Goal: Task Accomplishment & Management: Manage account settings

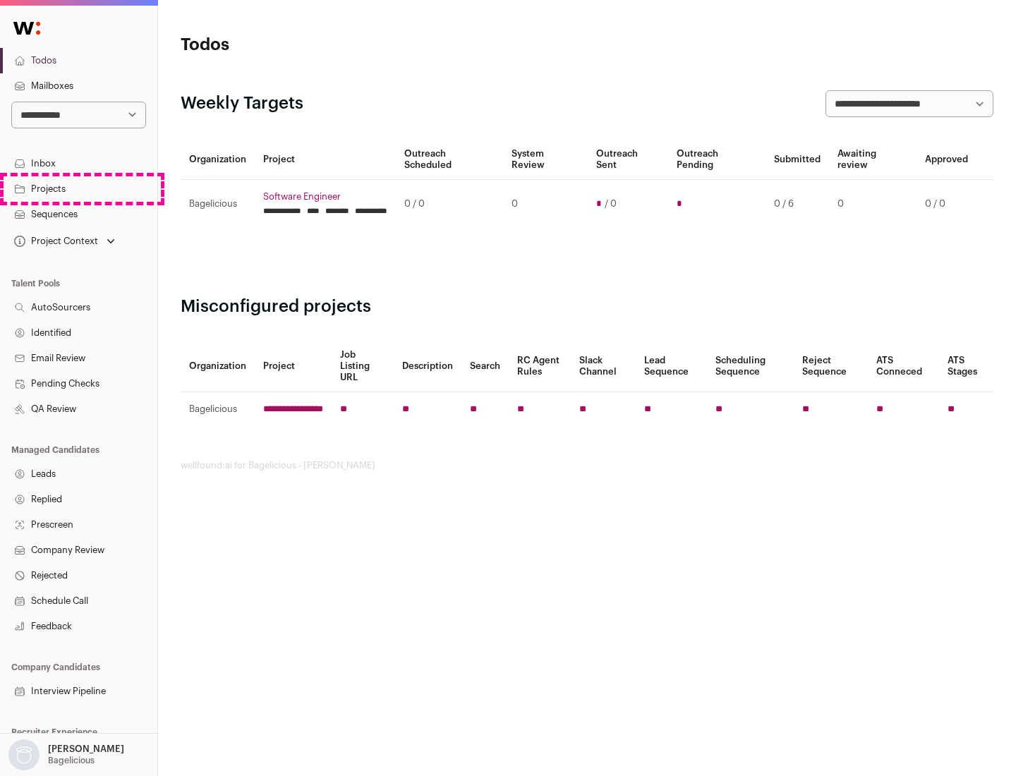
click at [78, 188] on link "Projects" at bounding box center [78, 188] width 157 height 25
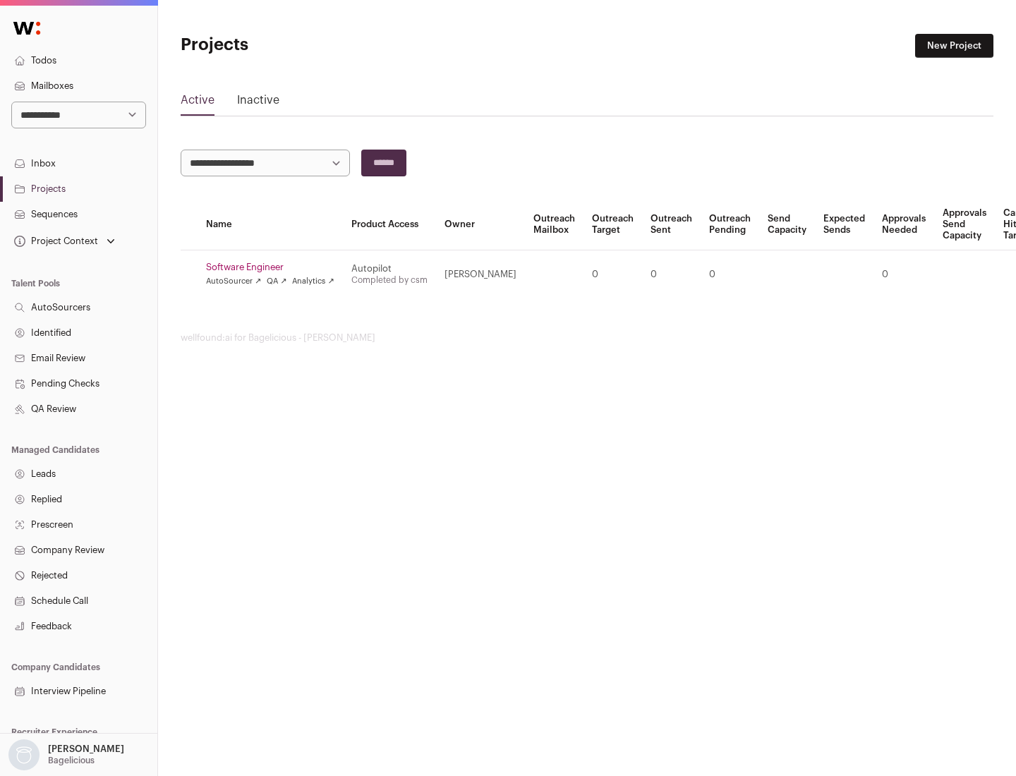
click at [274, 267] on link "Software Engineer" at bounding box center [270, 267] width 128 height 11
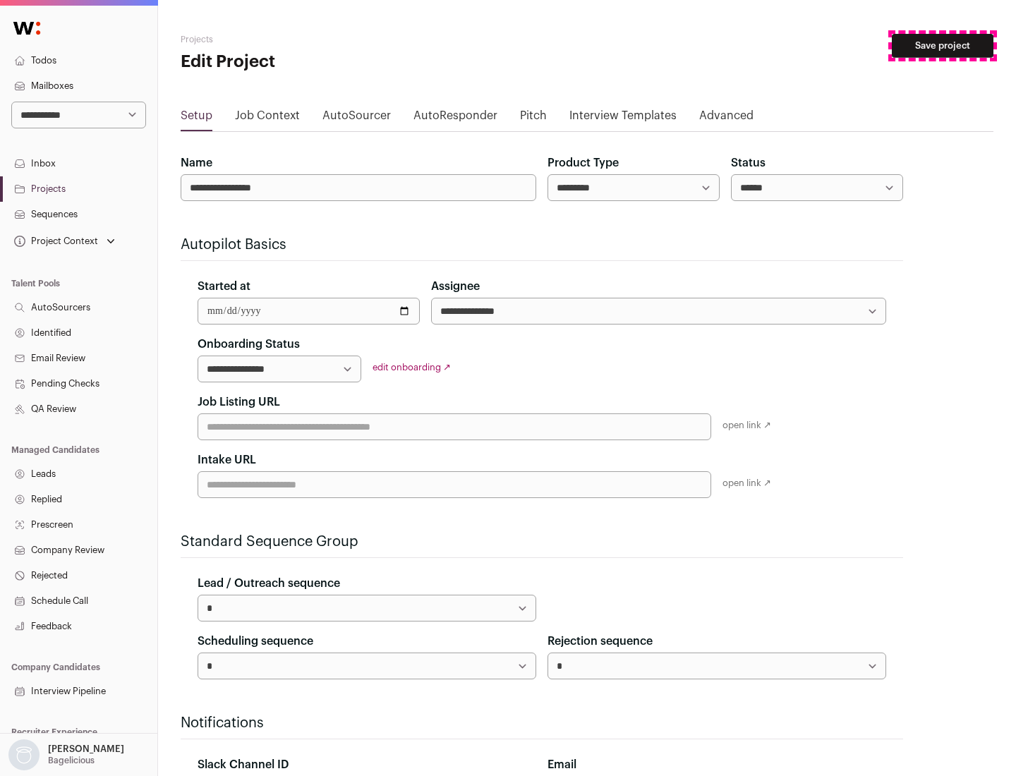
click at [942, 46] on button "Save project" at bounding box center [943, 46] width 102 height 24
